Goal: Task Accomplishment & Management: Manage account settings

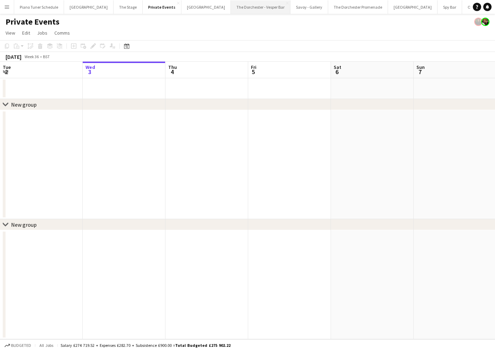
click at [245, 7] on button "The Dorchester - Vesper Bar Close" at bounding box center [261, 7] width 60 height 14
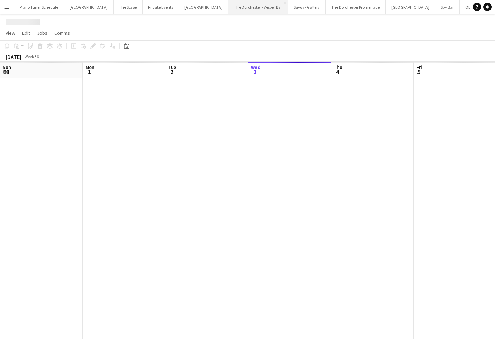
scroll to position [0, 166]
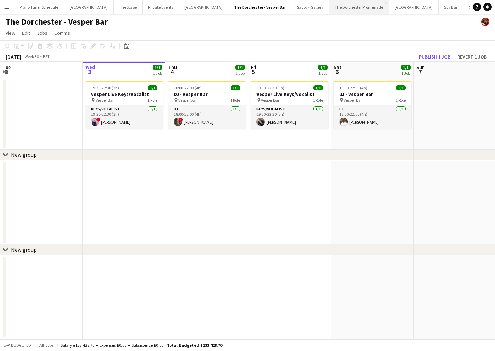
click at [332, 6] on button "The Dorchester Promenade Close" at bounding box center [359, 7] width 60 height 14
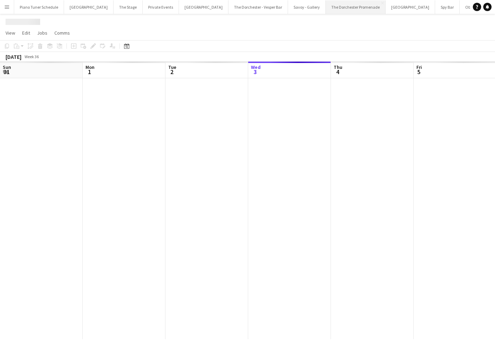
scroll to position [0, 166]
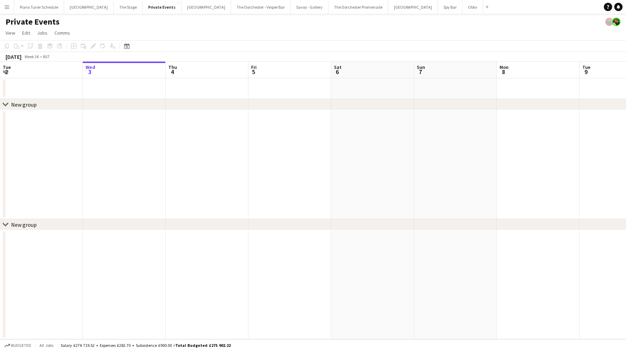
click at [8, 8] on app-icon "Menu" at bounding box center [7, 7] width 6 height 6
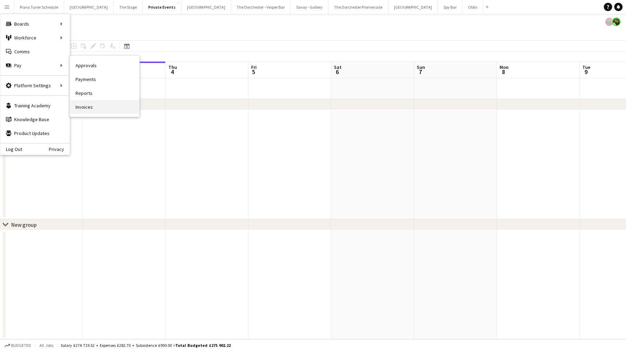
click at [102, 107] on link "Invoices" at bounding box center [104, 107] width 69 height 14
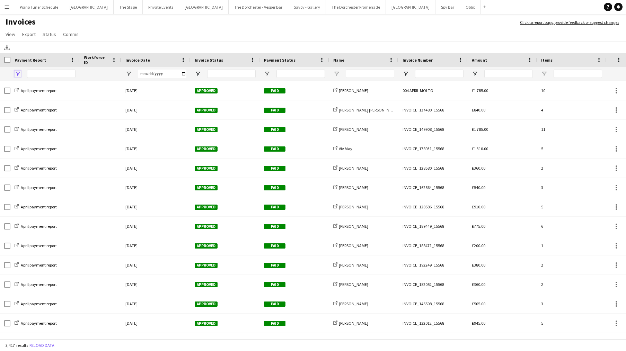
click at [20, 72] on span "Open Filter Menu" at bounding box center [18, 74] width 6 height 6
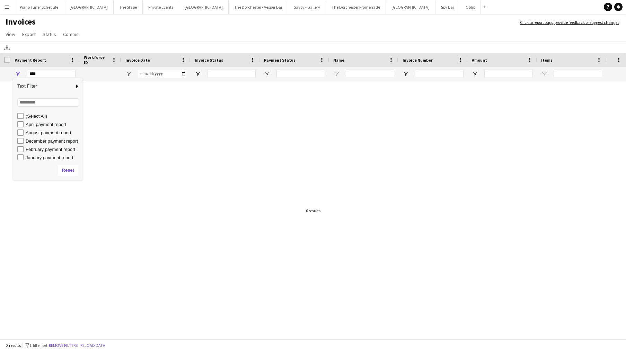
click at [20, 136] on div "August payment report" at bounding box center [49, 132] width 65 height 8
type input "**********"
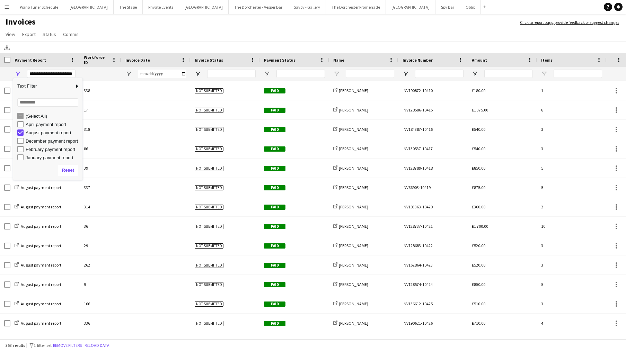
click at [152, 40] on app-page-menu "View Customise view Customise filters Reset Filters Reset View Reset All Export…" at bounding box center [313, 34] width 626 height 13
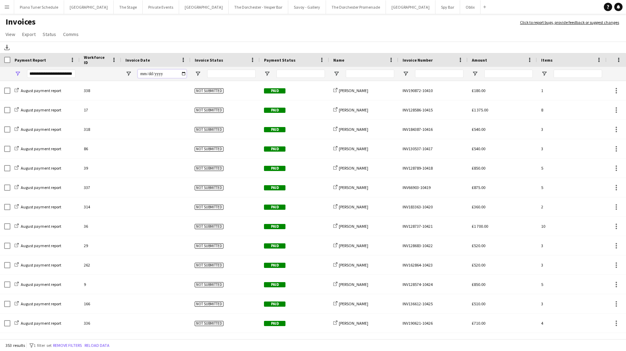
click at [182, 71] on input "Invoice Date Filter Input" at bounding box center [162, 74] width 48 height 8
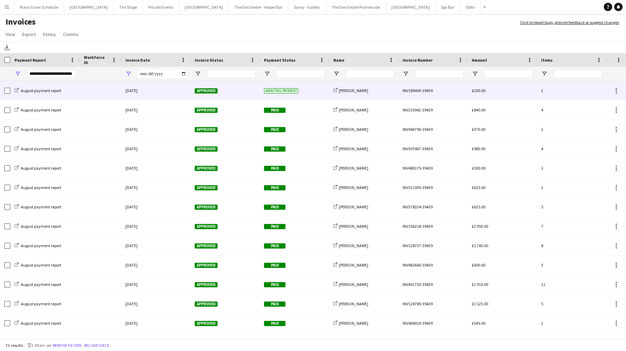
click at [227, 91] on div "Approved" at bounding box center [224, 90] width 69 height 19
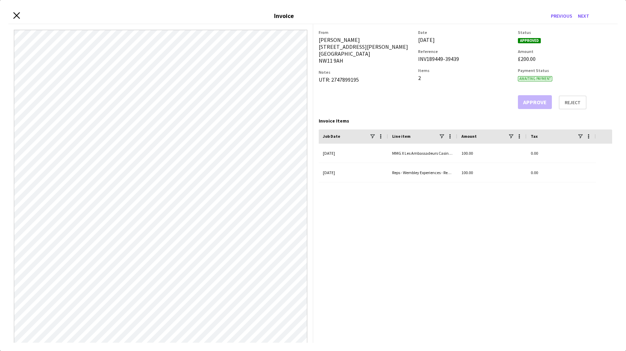
click at [17, 15] on icon "Close invoice dialog" at bounding box center [16, 15] width 7 height 7
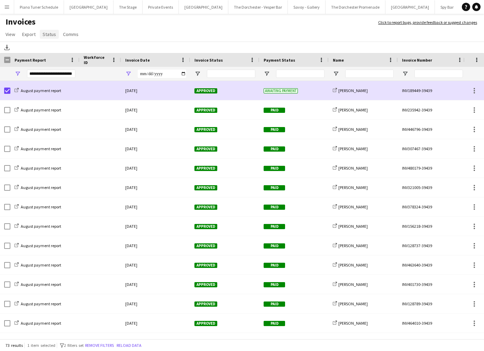
click at [44, 31] on span "Status" at bounding box center [50, 34] width 14 height 6
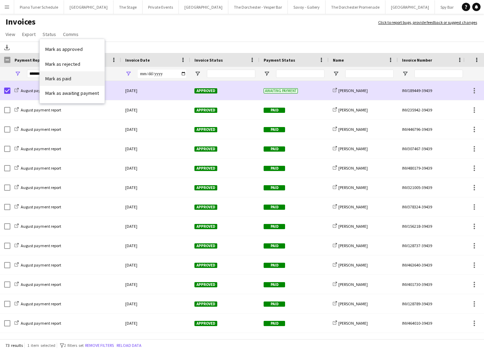
click at [63, 77] on span "Mark as paid" at bounding box center [58, 78] width 26 height 6
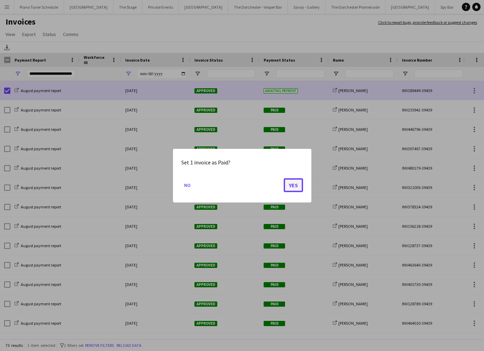
click at [297, 188] on button "Yes" at bounding box center [293, 185] width 19 height 14
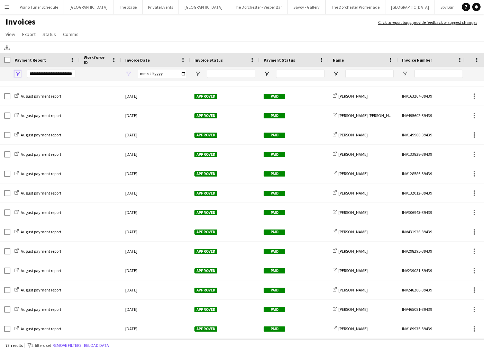
click at [18, 75] on span "Open Filter Menu" at bounding box center [18, 74] width 6 height 6
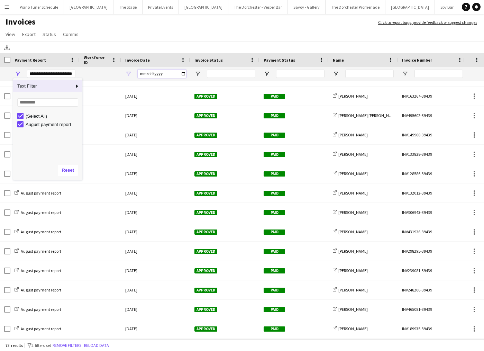
click at [155, 75] on input "**********" at bounding box center [162, 74] width 48 height 8
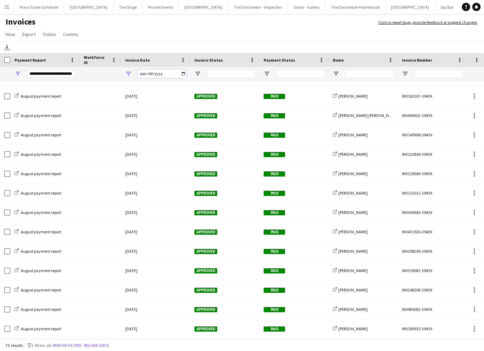
click at [181, 76] on input "**********" at bounding box center [162, 74] width 48 height 8
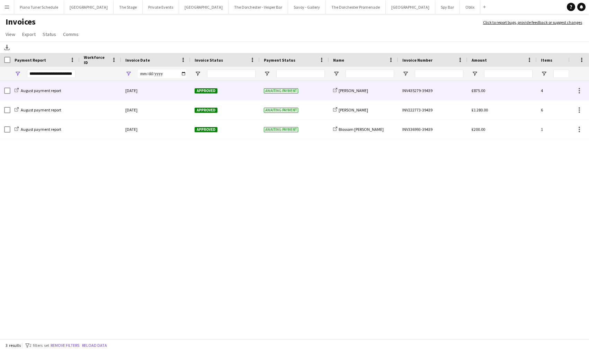
click at [100, 87] on div at bounding box center [101, 90] width 42 height 19
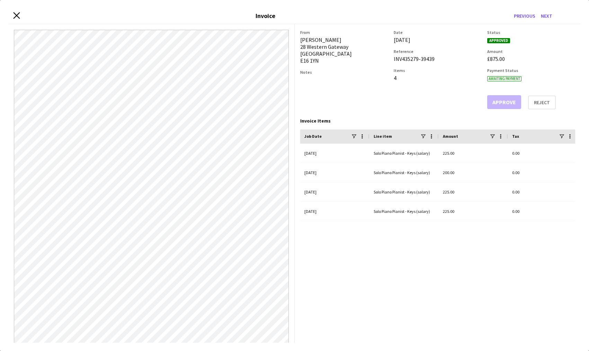
click at [17, 16] on icon at bounding box center [16, 15] width 7 height 7
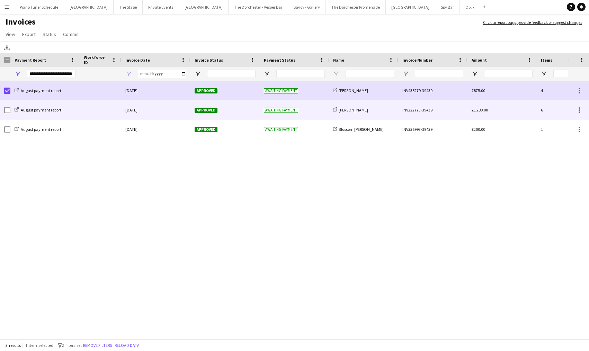
click at [101, 112] on div at bounding box center [101, 109] width 42 height 19
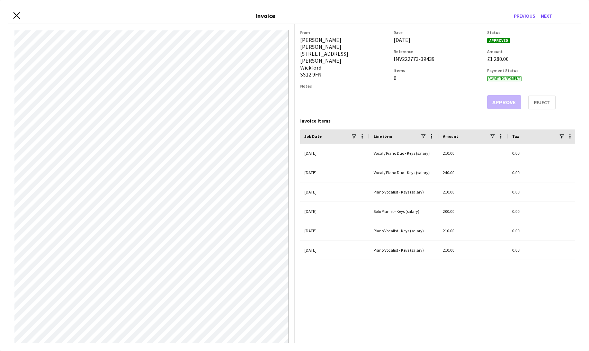
click at [16, 13] on icon "Close invoice dialog" at bounding box center [16, 15] width 7 height 7
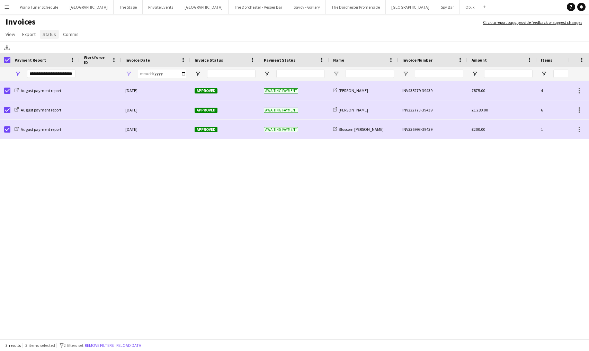
click at [47, 35] on span "Status" at bounding box center [50, 34] width 14 height 6
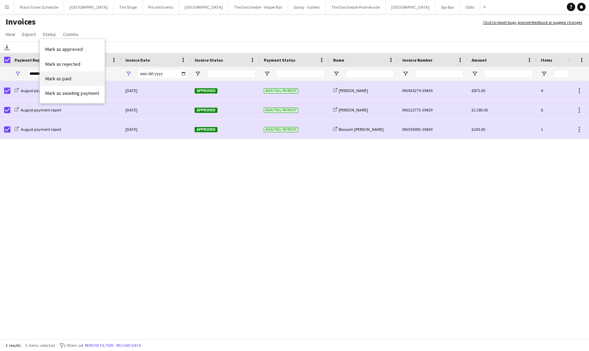
click at [54, 77] on span "Mark as paid" at bounding box center [58, 78] width 26 height 6
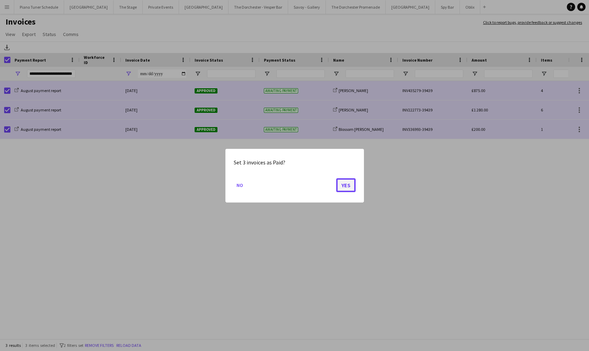
click at [351, 189] on button "Yes" at bounding box center [345, 185] width 19 height 14
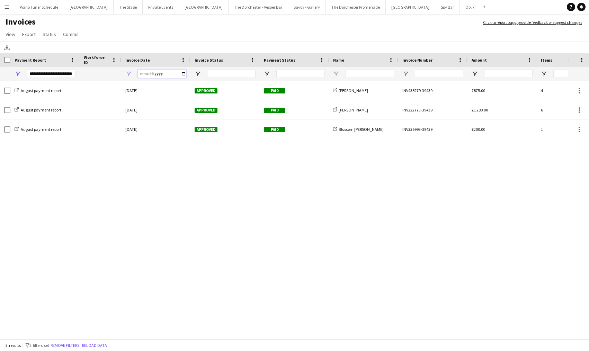
click at [182, 74] on input "**********" at bounding box center [162, 74] width 48 height 8
type input "**********"
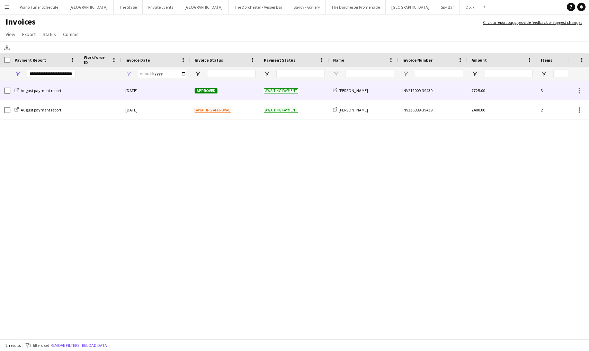
click at [177, 96] on div "[DATE]" at bounding box center [155, 90] width 69 height 19
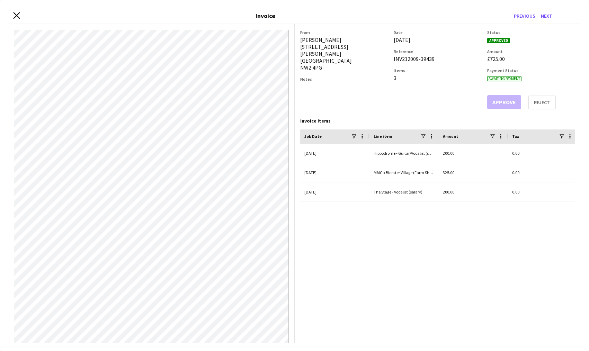
click at [15, 16] on icon at bounding box center [16, 15] width 7 height 7
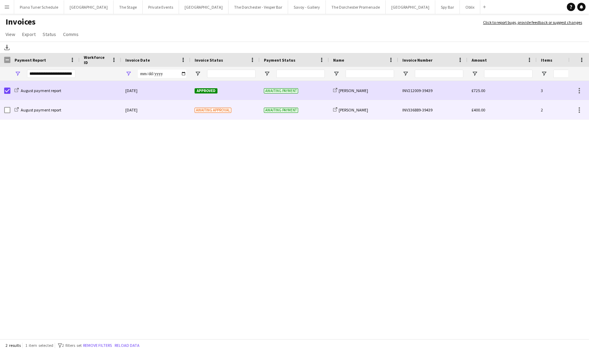
click at [90, 112] on div at bounding box center [101, 109] width 42 height 19
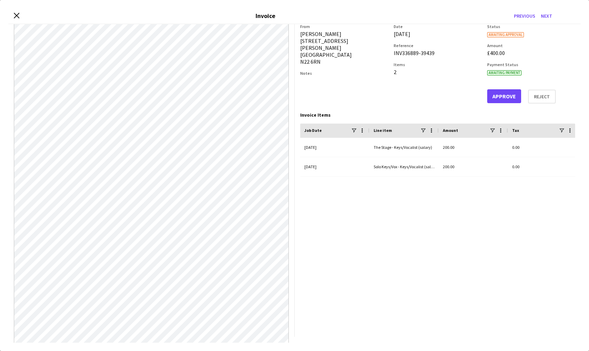
scroll to position [7, 0]
click at [509, 94] on button "Approve" at bounding box center [504, 96] width 34 height 14
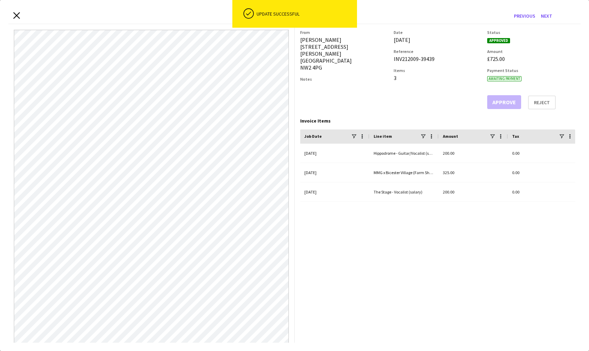
click at [15, 16] on icon "Close invoice dialog" at bounding box center [16, 15] width 7 height 7
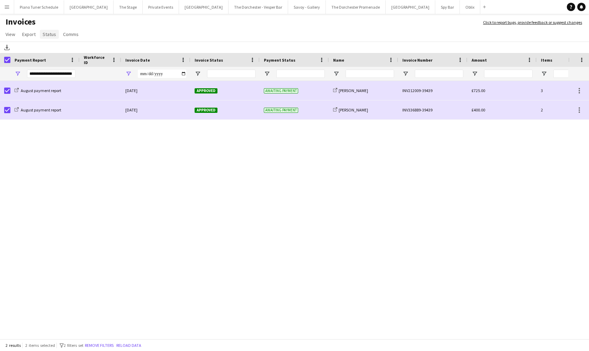
click at [50, 35] on span "Status" at bounding box center [50, 34] width 14 height 6
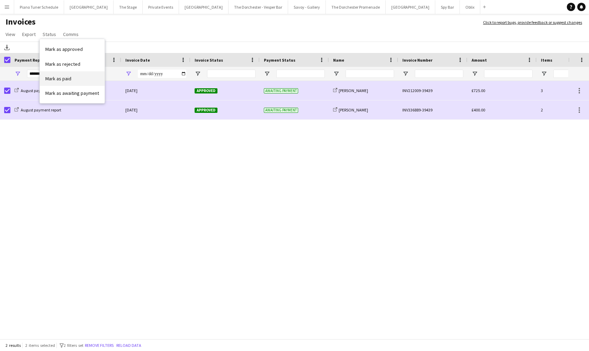
click at [71, 79] on link "Mark as paid" at bounding box center [72, 78] width 65 height 15
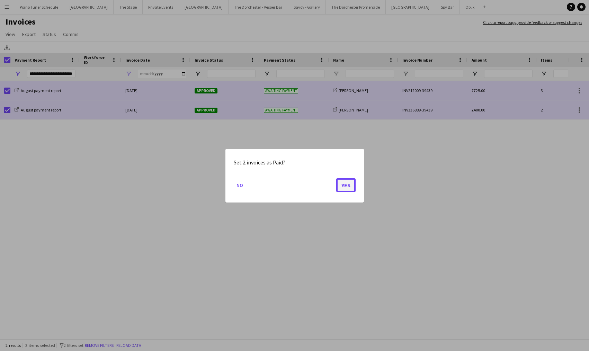
click at [345, 186] on button "Yes" at bounding box center [345, 185] width 19 height 14
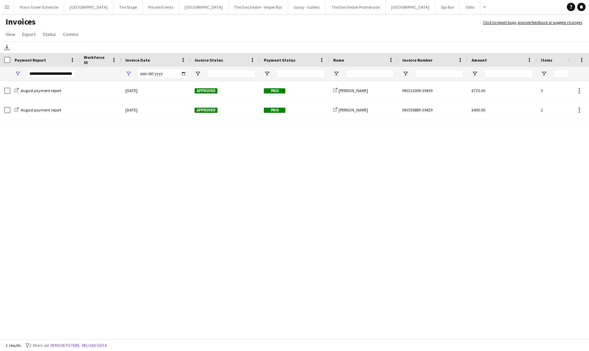
click at [5, 10] on button "Menu" at bounding box center [7, 7] width 14 height 14
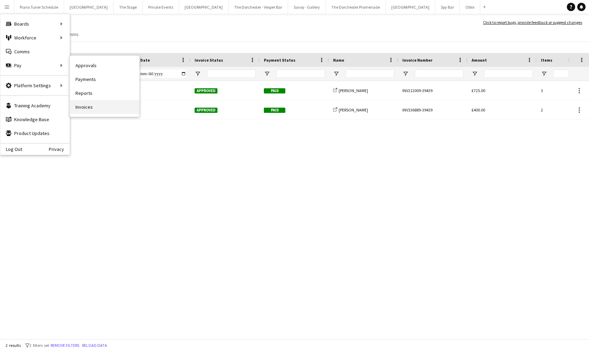
click at [89, 108] on link "Invoices" at bounding box center [104, 107] width 69 height 14
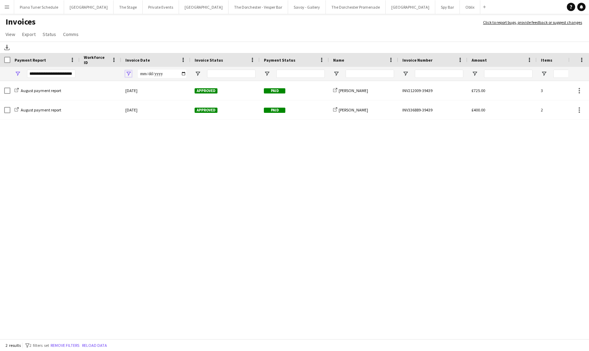
click at [129, 73] on span "Open Filter Menu" at bounding box center [128, 74] width 6 height 6
click at [172, 151] on button "Reset" at bounding box center [171, 147] width 20 height 11
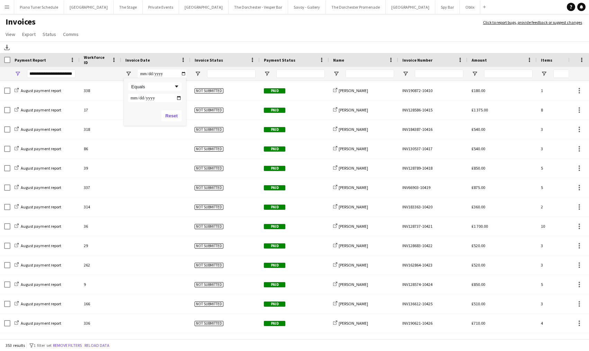
click at [52, 45] on div "Download" at bounding box center [294, 47] width 589 height 11
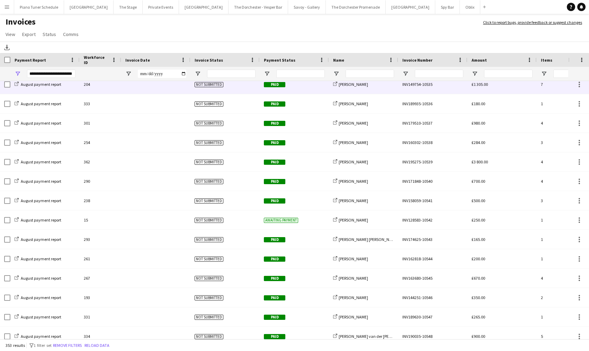
scroll to position [945, 0]
